Goal: Task Accomplishment & Management: Manage account settings

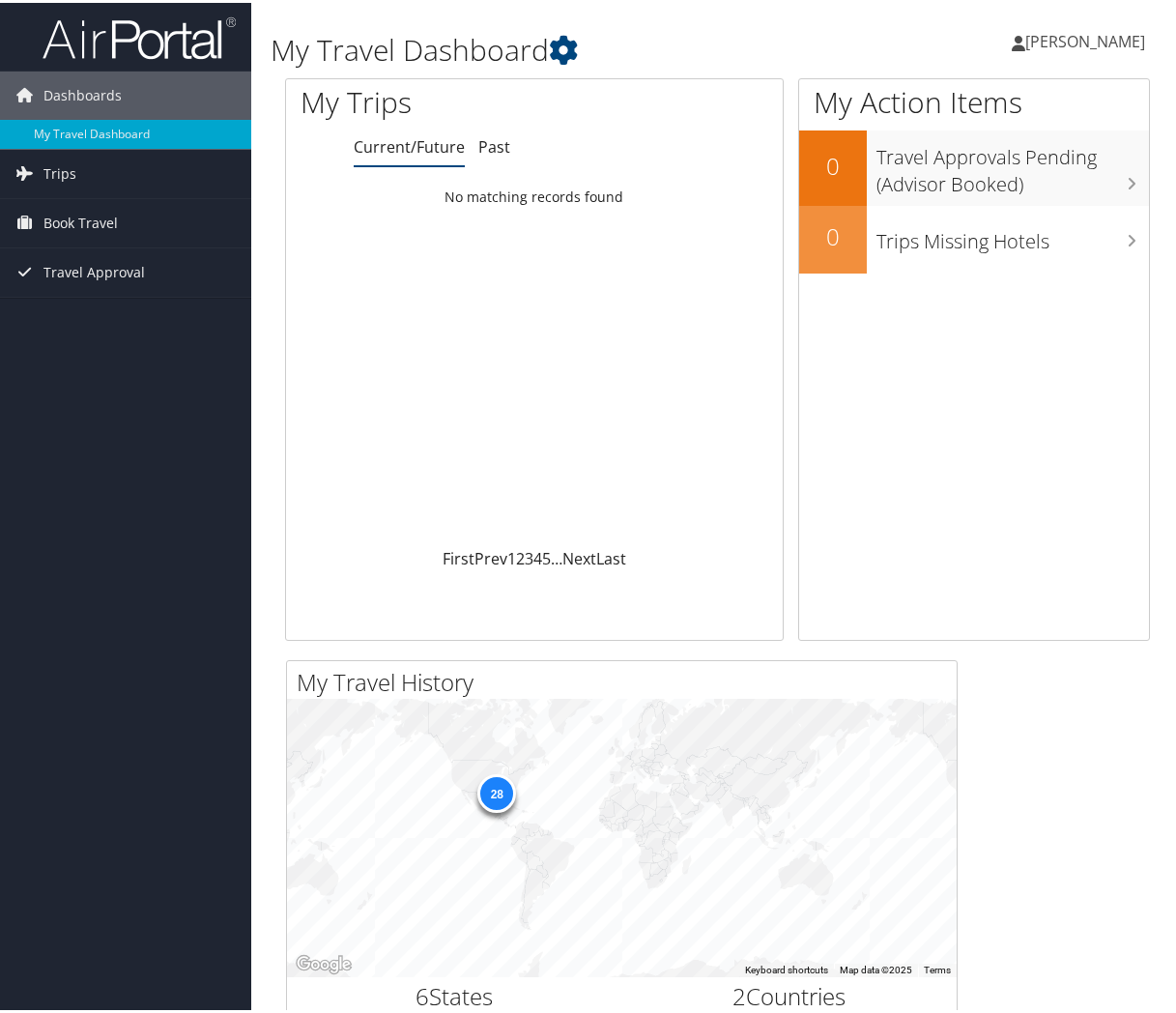
click at [1102, 34] on span "[PERSON_NAME]" at bounding box center [1085, 39] width 120 height 21
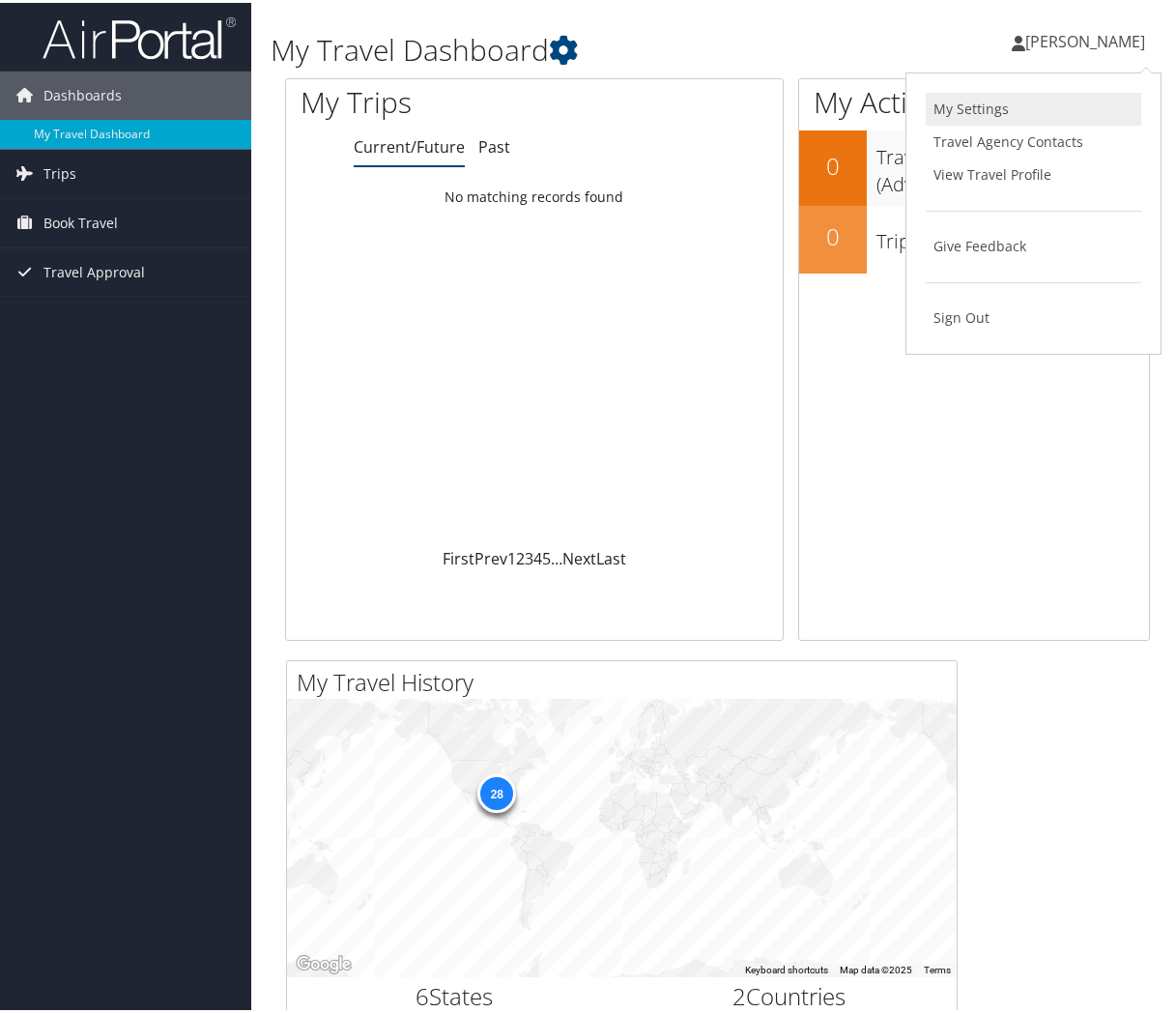
click at [1013, 112] on link "My Settings" at bounding box center [1034, 106] width 216 height 33
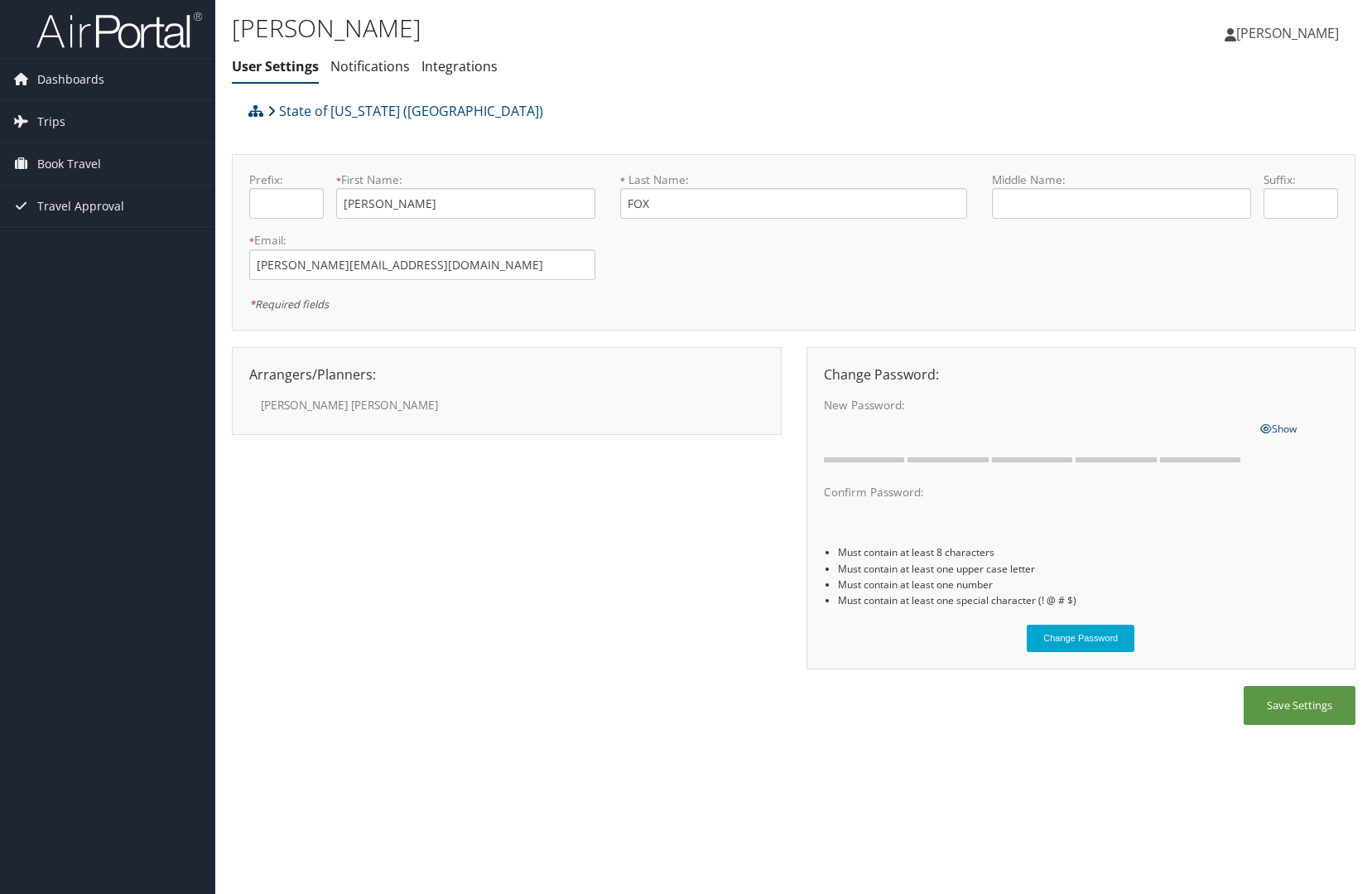
click at [297, 407] on label "[PERSON_NAME]" at bounding box center [372, 405] width 222 height 17
click at [1014, 33] on span "[PERSON_NAME]" at bounding box center [1287, 33] width 103 height 18
click at [1014, 142] on link "View Travel Profile" at bounding box center [1246, 148] width 185 height 28
click at [1014, 33] on span "[PERSON_NAME]" at bounding box center [1287, 33] width 103 height 18
click at [1014, 148] on link "View Travel Profile" at bounding box center [1246, 148] width 185 height 28
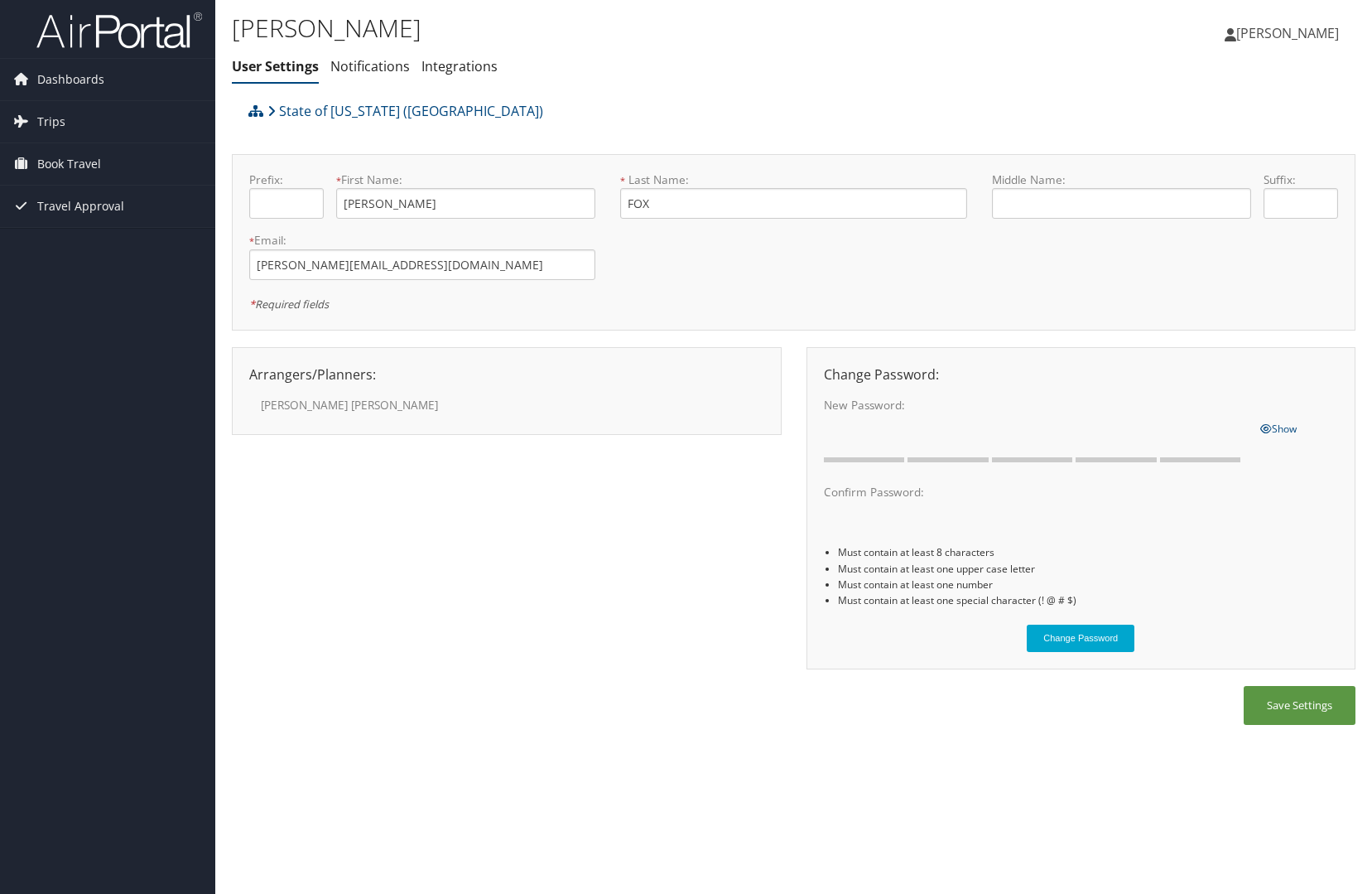
click at [171, 43] on img at bounding box center [119, 30] width 166 height 39
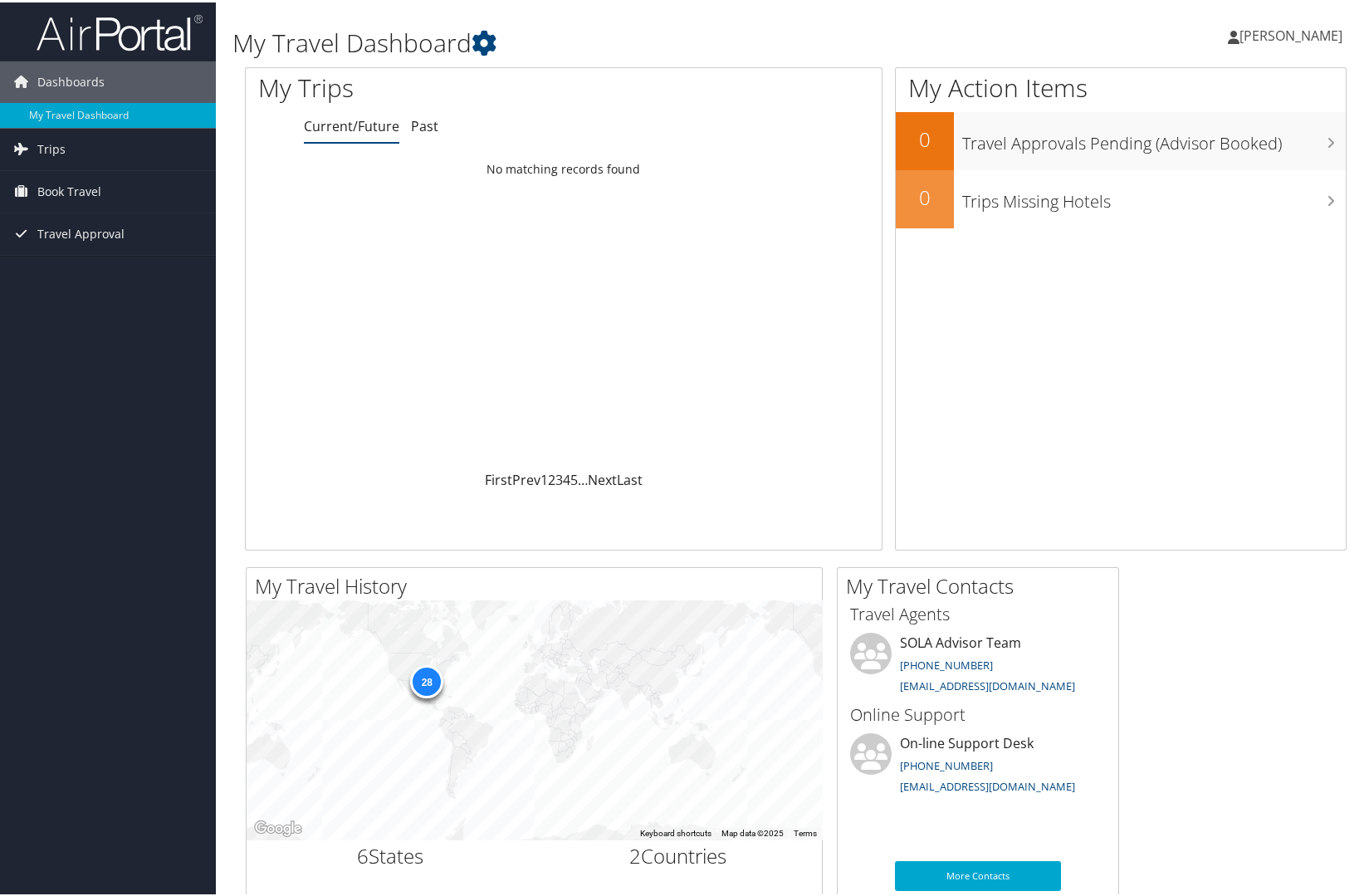
click at [1311, 35] on span "[PERSON_NAME]" at bounding box center [1290, 33] width 103 height 18
click at [1210, 150] on link "View Travel Profile" at bounding box center [1247, 148] width 186 height 28
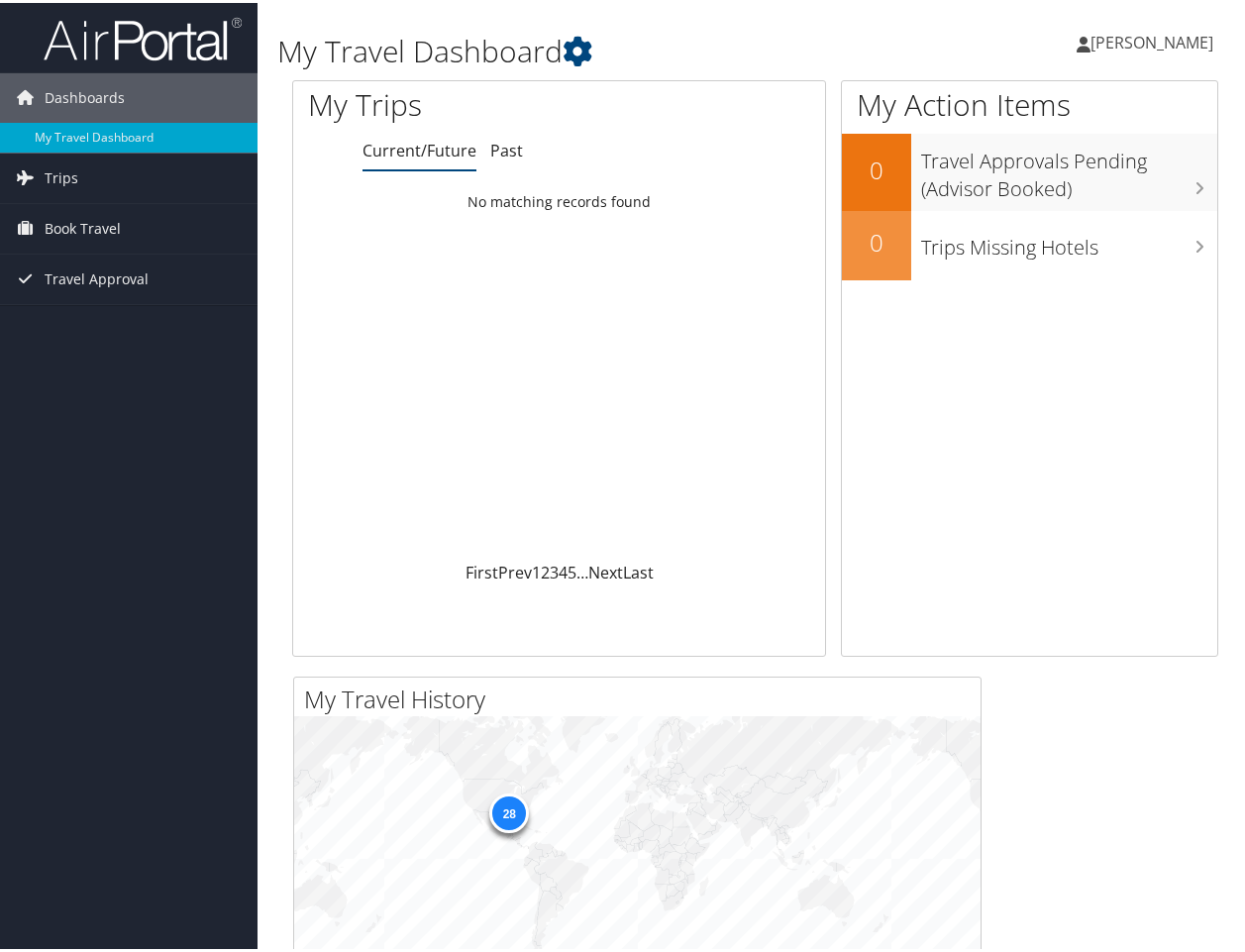
click at [1190, 38] on span "[PERSON_NAME]" at bounding box center [1151, 40] width 123 height 22
click at [1066, 181] on link "View Travel Profile" at bounding box center [1099, 176] width 221 height 34
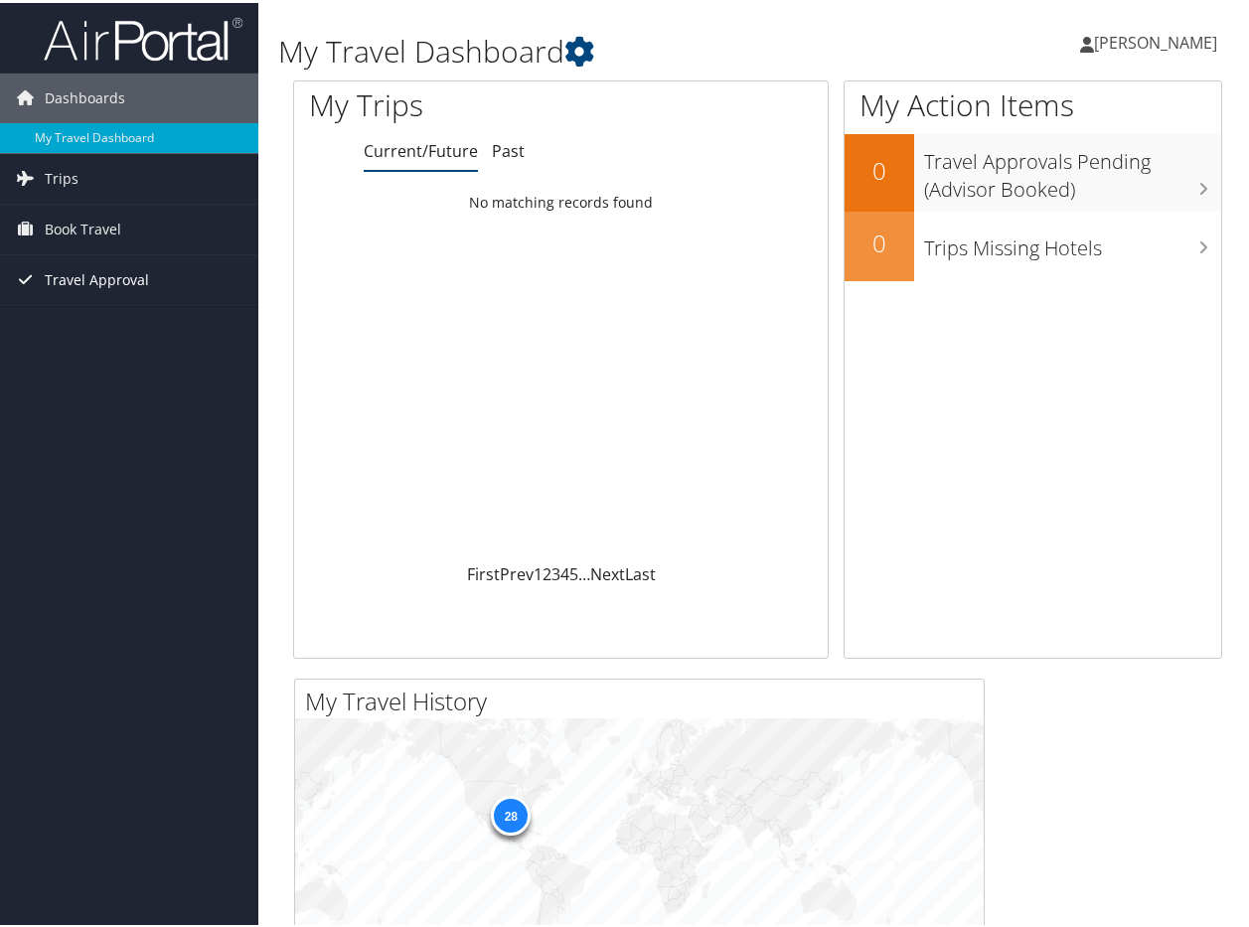
click at [107, 280] on span "Travel Approval" at bounding box center [97, 277] width 104 height 50
click at [93, 316] on link "Pending Trip Approvals" at bounding box center [129, 317] width 258 height 30
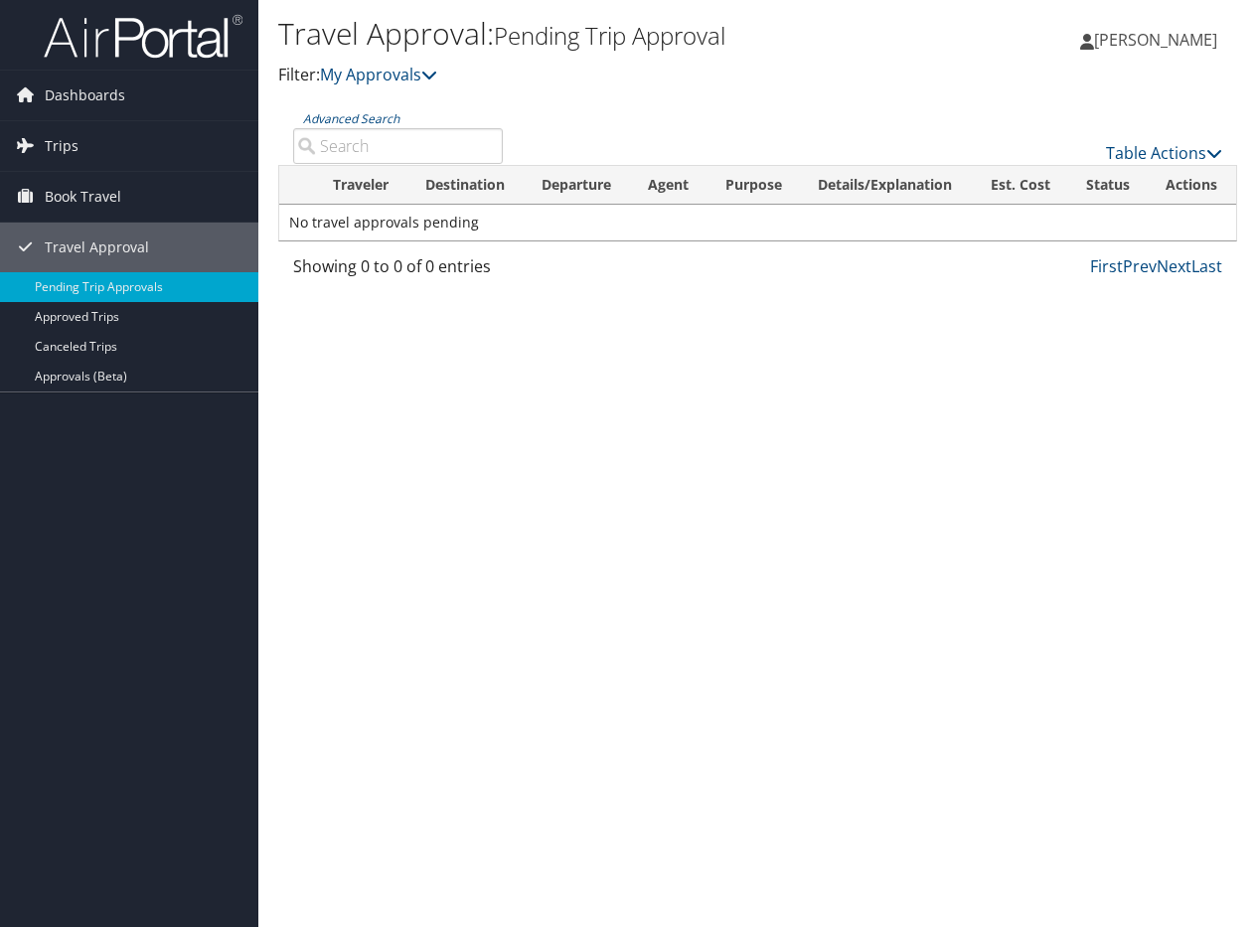
click at [1155, 37] on span "[PERSON_NAME]" at bounding box center [1155, 40] width 123 height 22
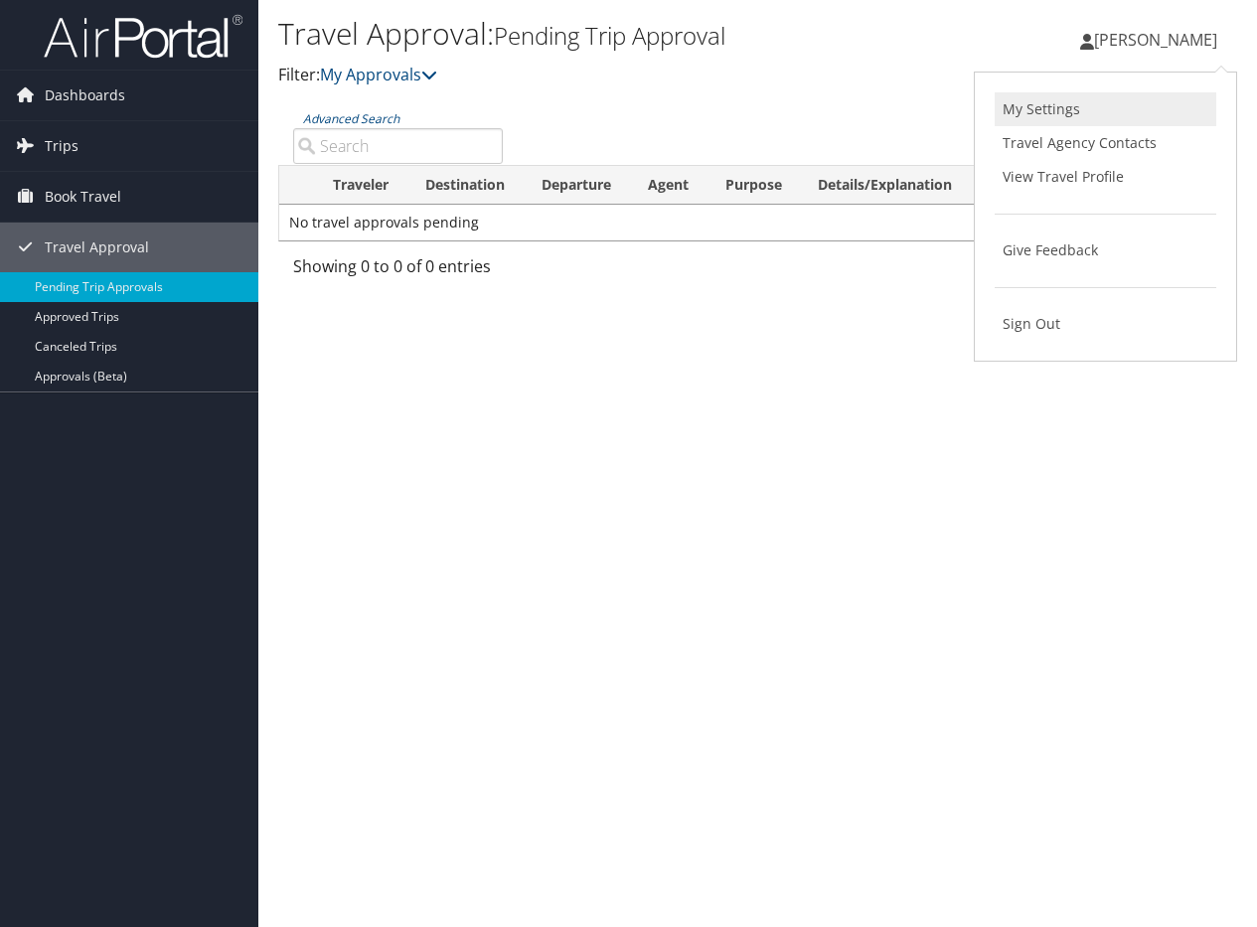
click at [1045, 106] on link "My Settings" at bounding box center [1106, 109] width 222 height 34
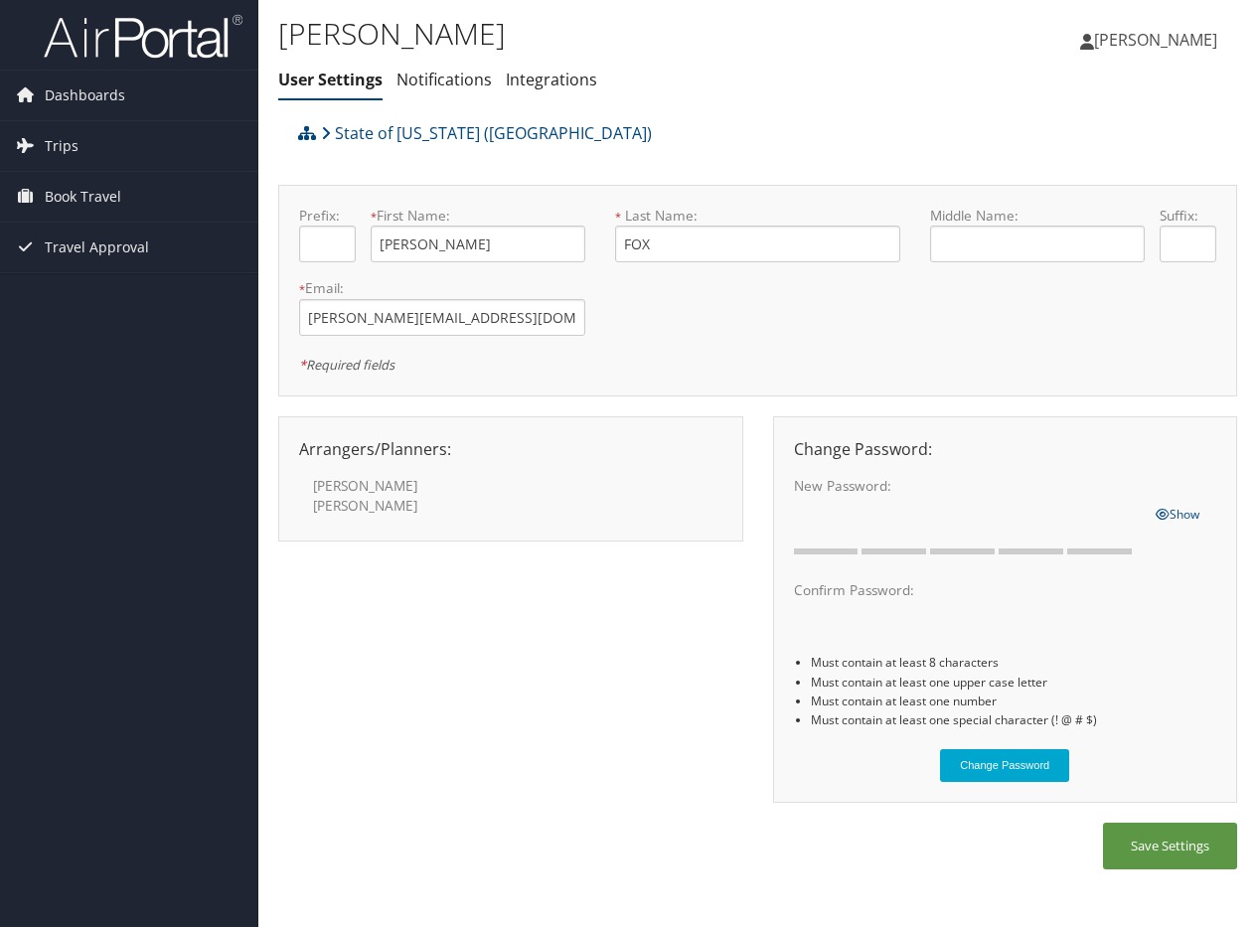
click at [166, 49] on img at bounding box center [143, 36] width 199 height 47
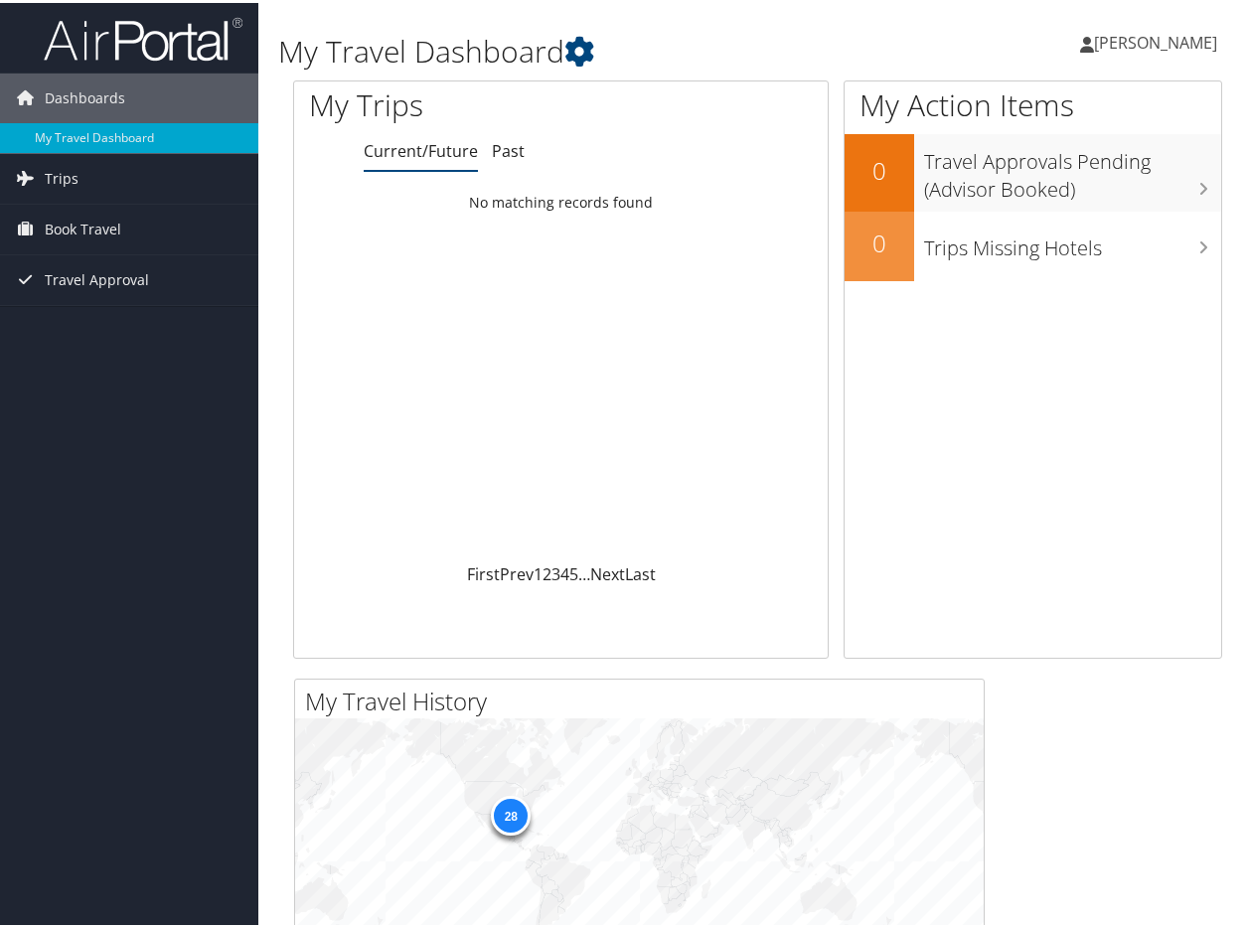
click at [1173, 30] on span "[PERSON_NAME]" at bounding box center [1155, 40] width 123 height 22
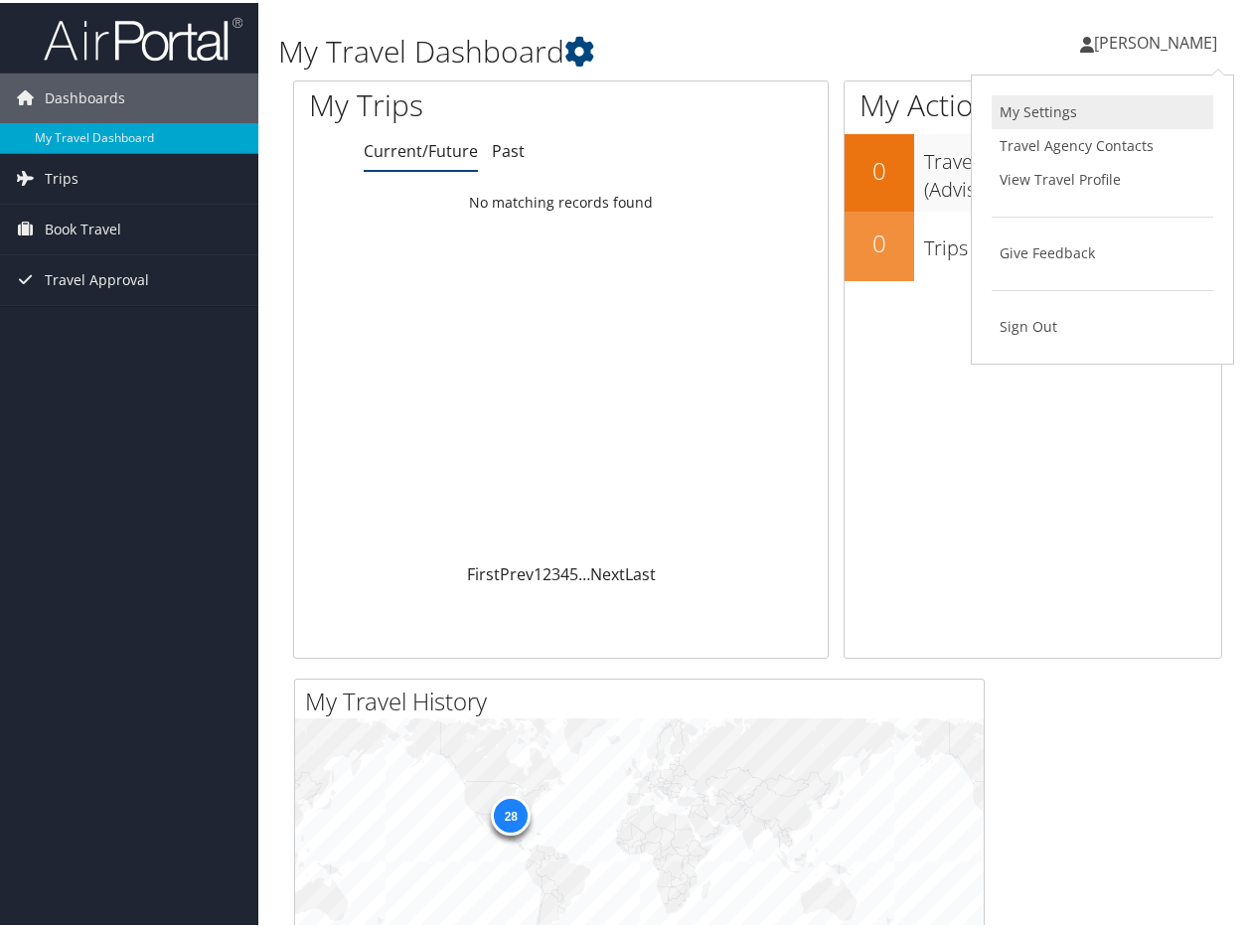
click at [1029, 112] on link "My Settings" at bounding box center [1103, 109] width 222 height 34
